Goal: Check status: Check status

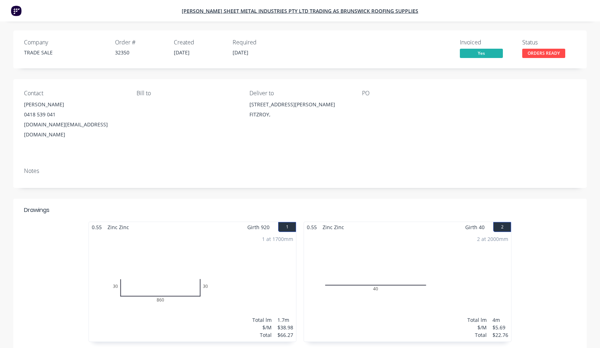
click at [479, 51] on span "Yes" at bounding box center [481, 53] width 43 height 9
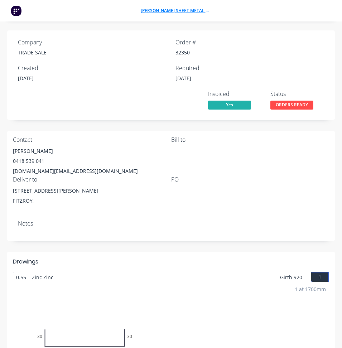
click at [207, 11] on span "[PERSON_NAME] Sheet Metal Industries PTY LTD trading as Brunswick Roofing Suppl…" at bounding box center [175, 11] width 68 height 6
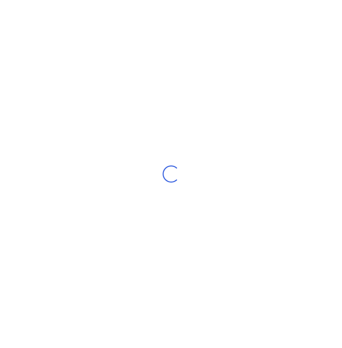
click at [340, 15] on div "Loading..." at bounding box center [171, 174] width 342 height 348
